Goal: Browse casually: Explore the website without a specific task or goal

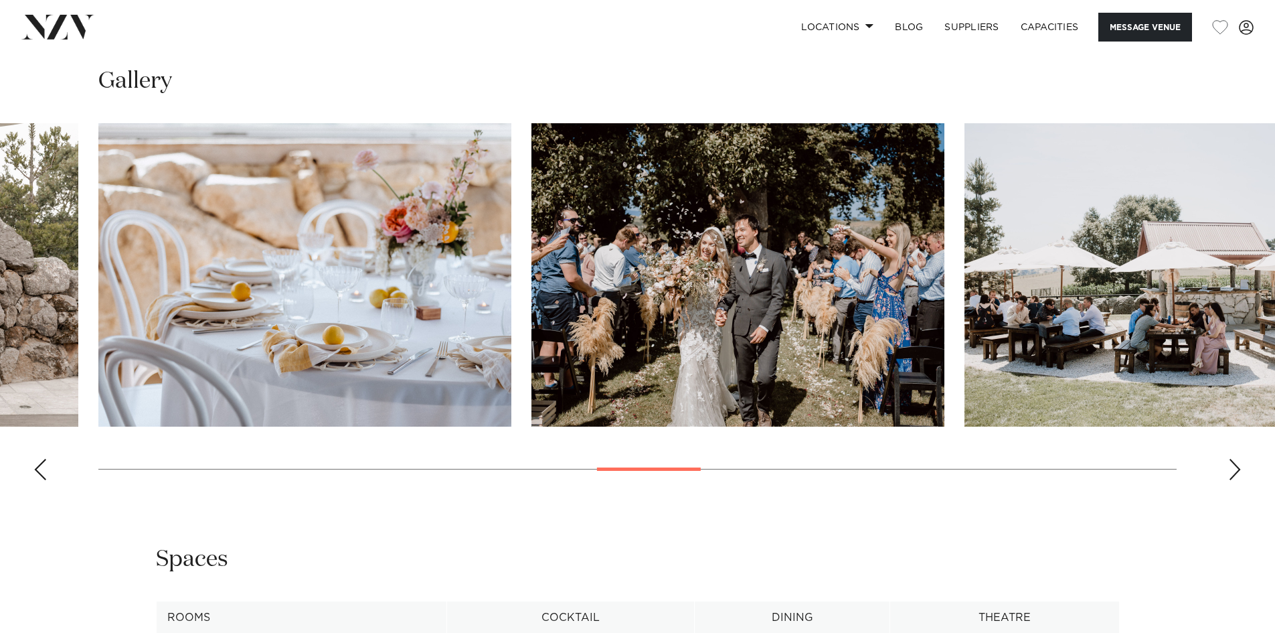
click at [1234, 467] on div "Next slide" at bounding box center [1234, 469] width 13 height 21
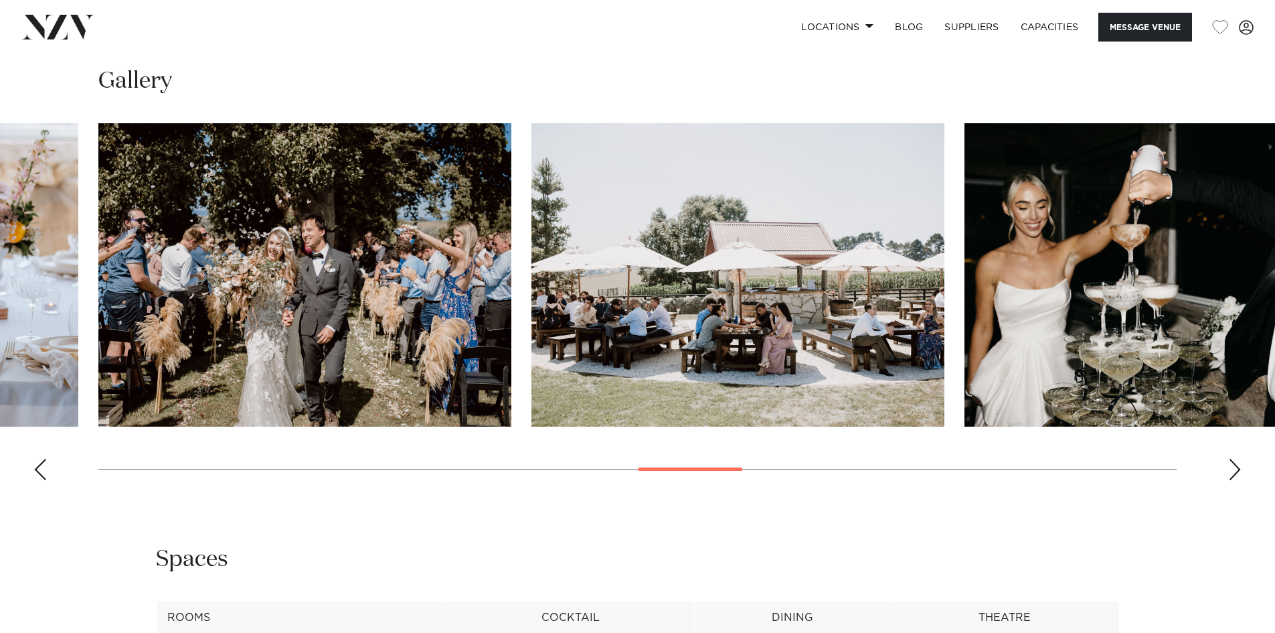
click at [1233, 458] on swiper-container at bounding box center [637, 307] width 1275 height 368
click at [1235, 460] on div "Next slide" at bounding box center [1234, 469] width 13 height 21
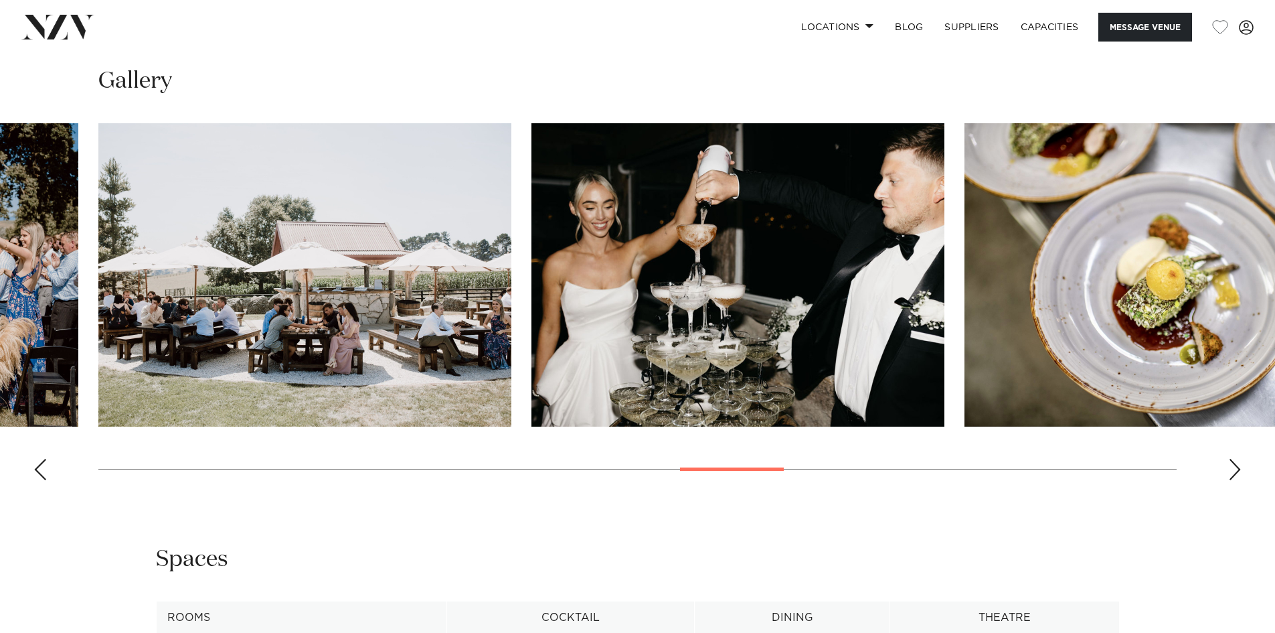
click at [1235, 460] on div "Next slide" at bounding box center [1234, 469] width 13 height 21
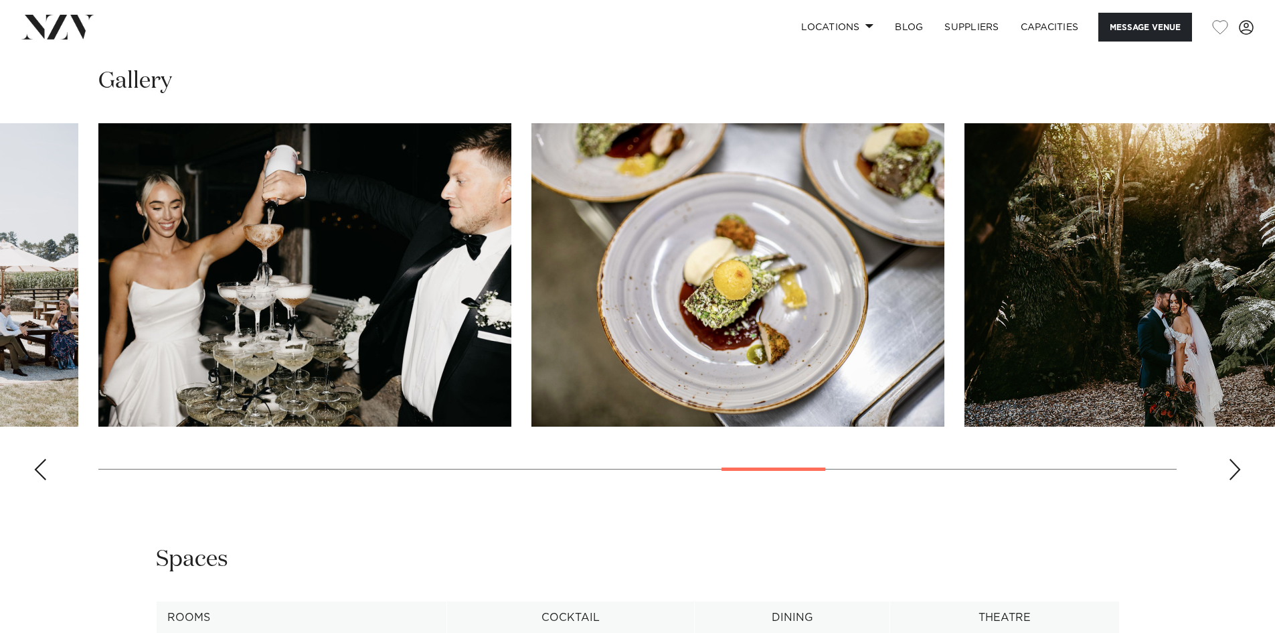
click at [1235, 460] on div "Next slide" at bounding box center [1234, 469] width 13 height 21
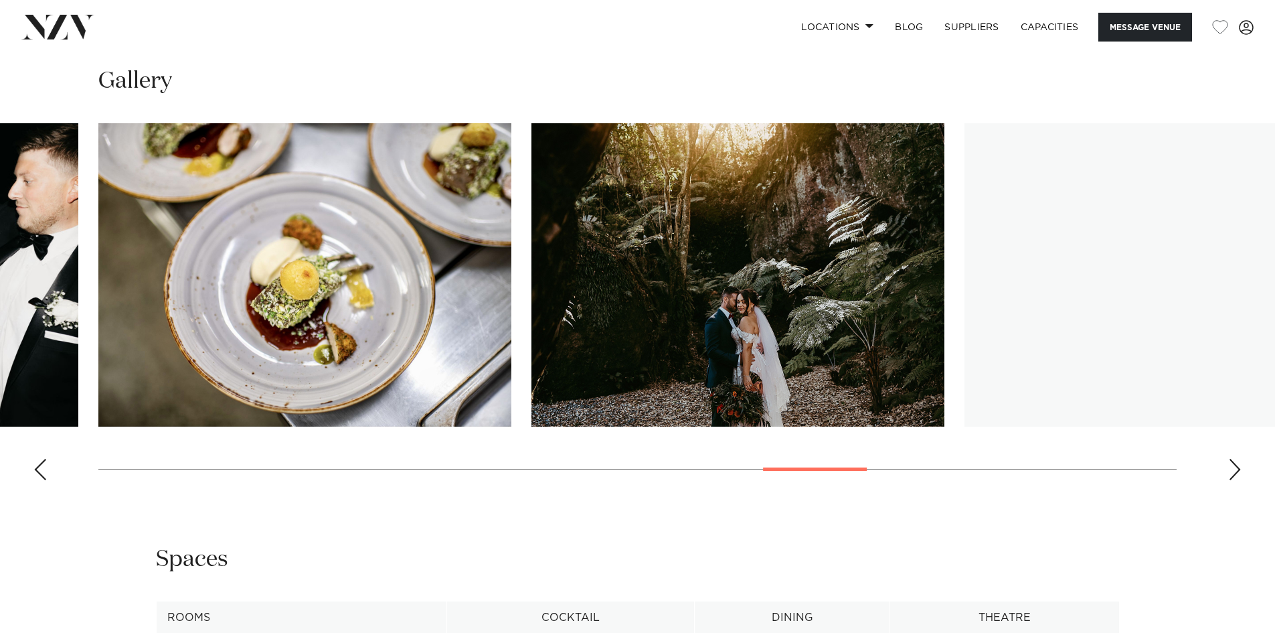
click at [1234, 460] on div "Next slide" at bounding box center [1234, 469] width 13 height 21
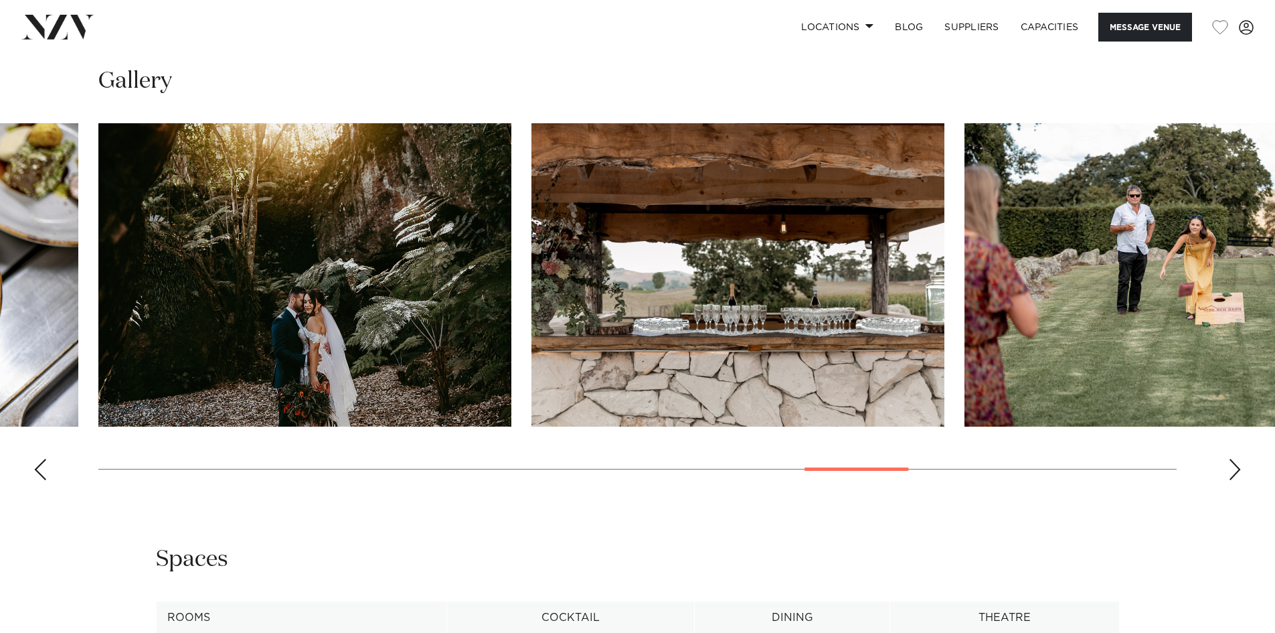
click at [1234, 460] on div "Next slide" at bounding box center [1234, 469] width 13 height 21
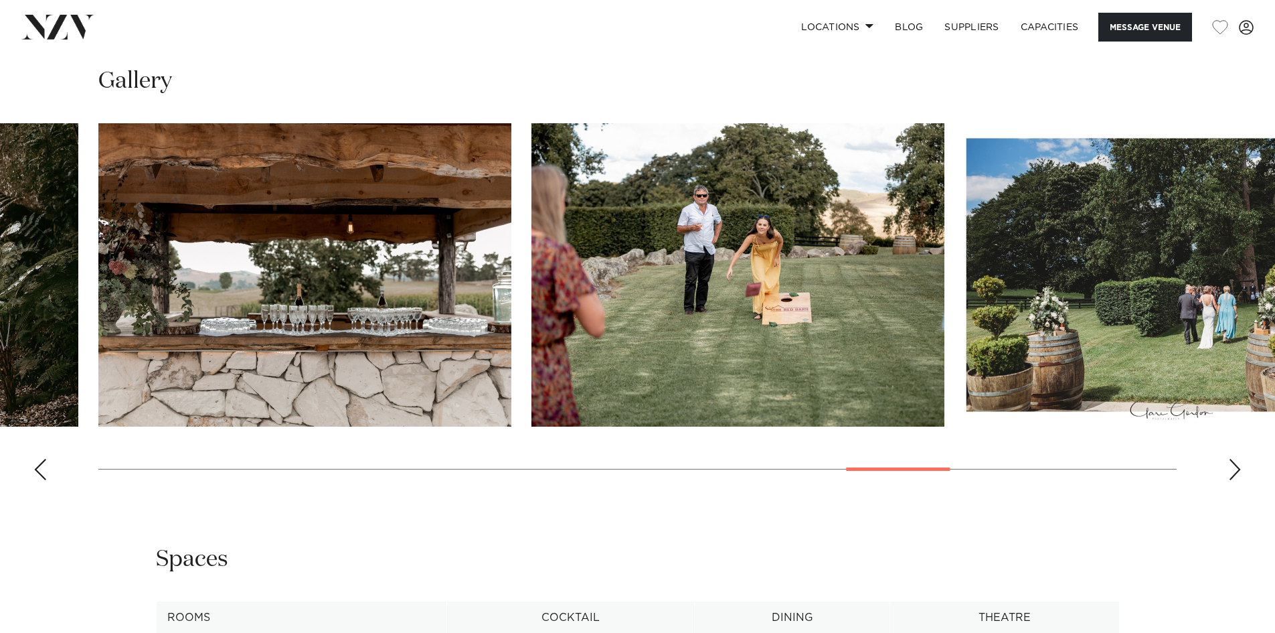
click at [1234, 460] on div "Next slide" at bounding box center [1234, 469] width 13 height 21
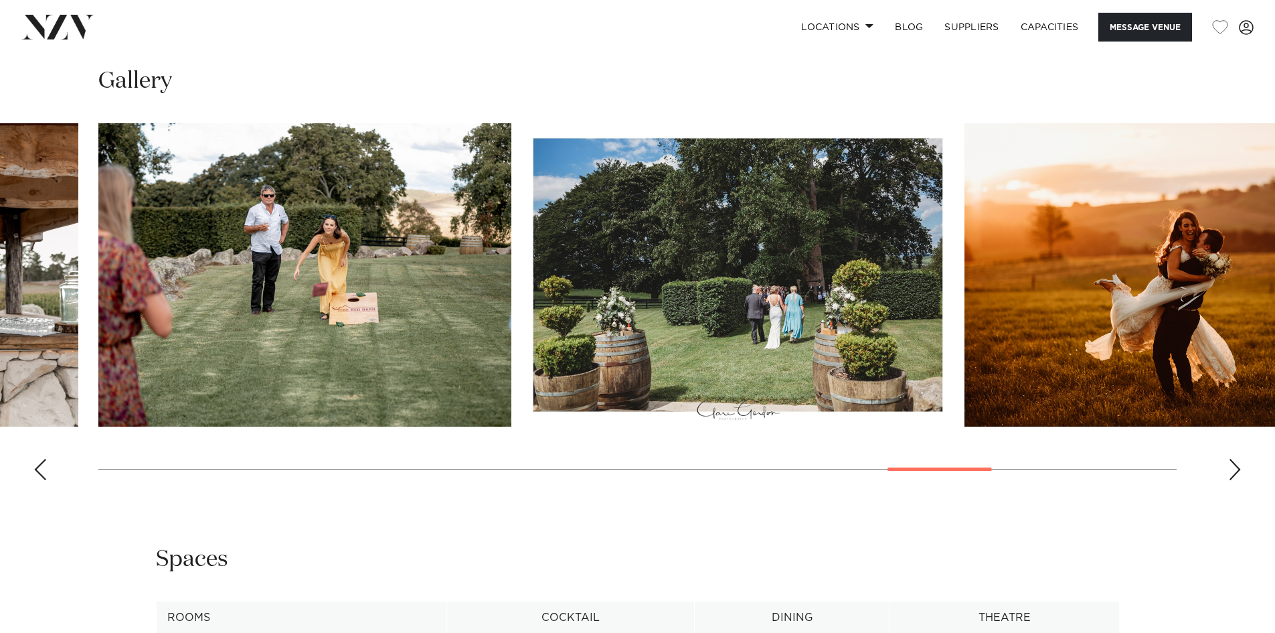
click at [1234, 460] on div "Next slide" at bounding box center [1234, 469] width 13 height 21
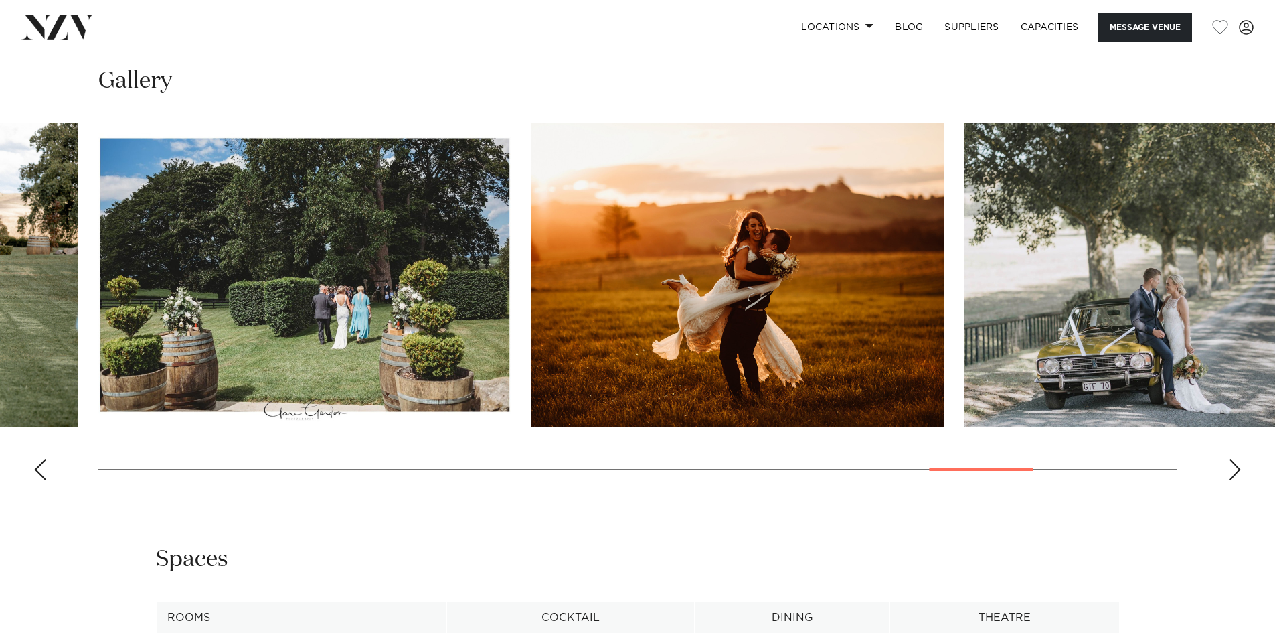
click at [1234, 460] on div "Next slide" at bounding box center [1234, 469] width 13 height 21
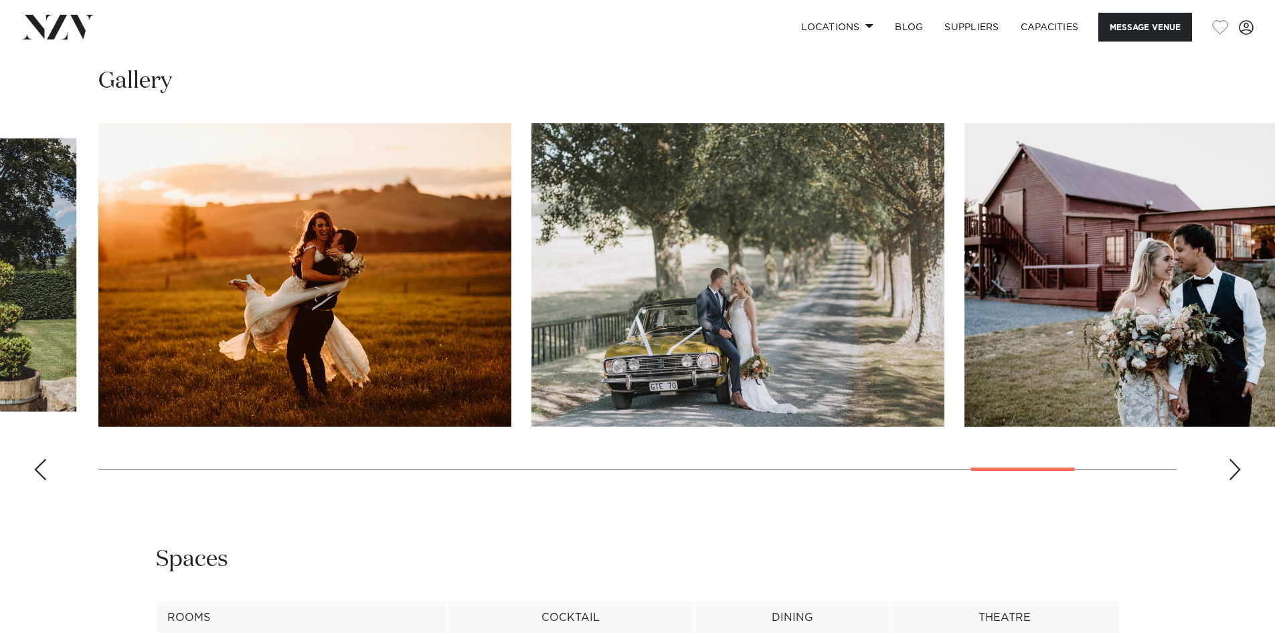
click at [1232, 460] on div "Next slide" at bounding box center [1234, 469] width 13 height 21
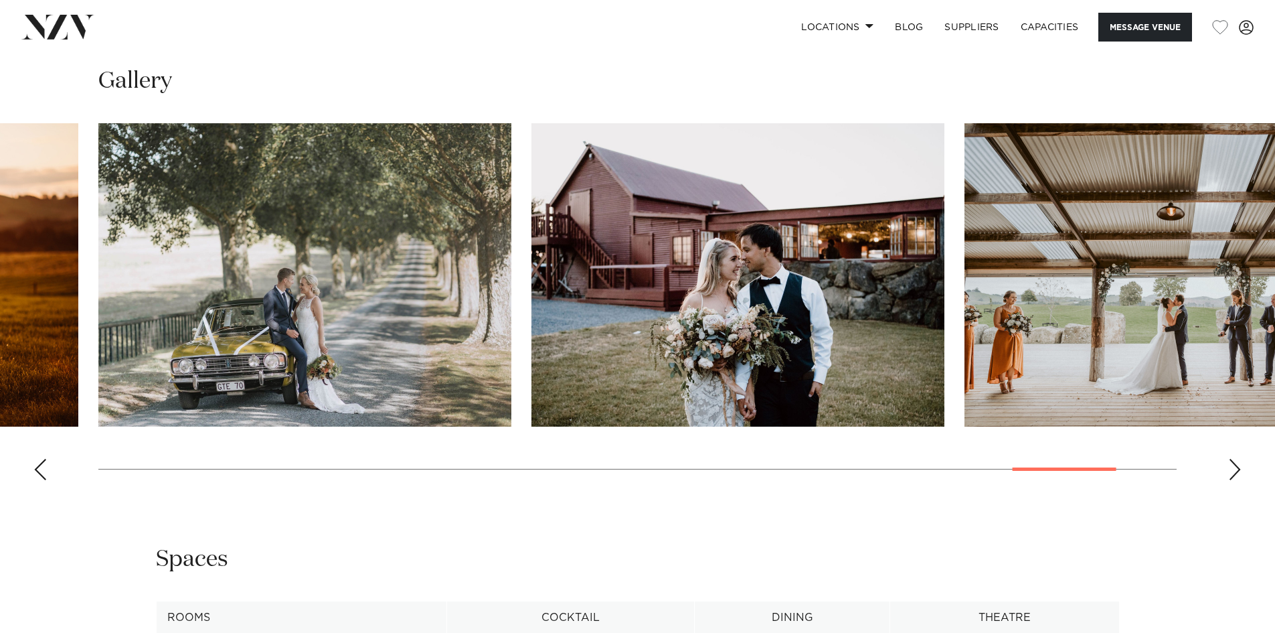
click at [1232, 460] on div "Next slide" at bounding box center [1234, 469] width 13 height 21
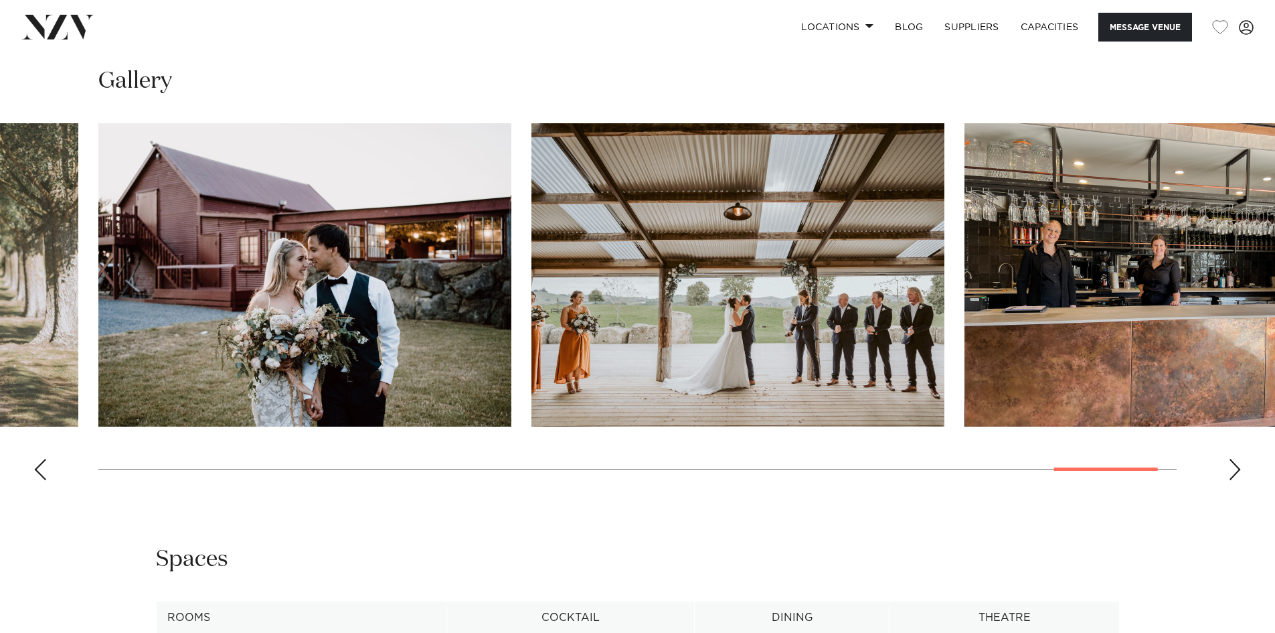
click at [1232, 460] on div "Next slide" at bounding box center [1234, 469] width 13 height 21
